Goal: Transaction & Acquisition: Purchase product/service

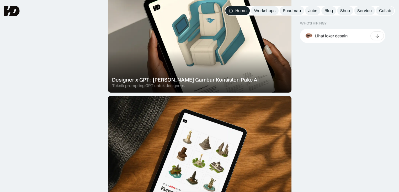
scroll to position [210, 0]
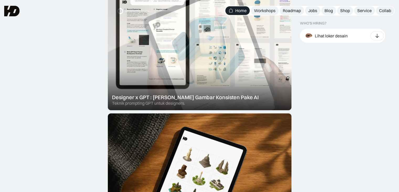
click at [166, 53] on div at bounding box center [200, 40] width 184 height 139
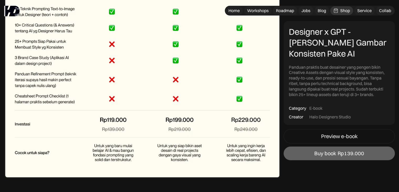
scroll to position [2178, 0]
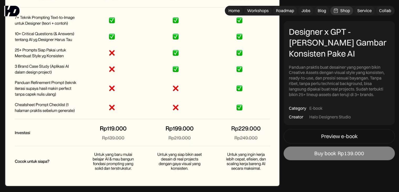
click at [308, 157] on link "Buy book Rp139.000" at bounding box center [339, 153] width 111 height 14
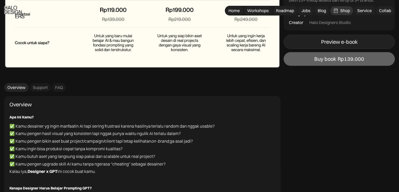
scroll to position [2229, 0]
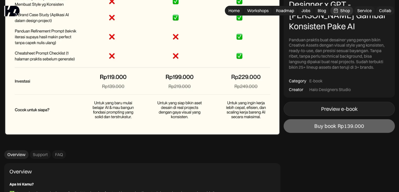
click at [323, 108] on div "Preview e-book" at bounding box center [339, 108] width 36 height 6
